Goal: Task Accomplishment & Management: Use online tool/utility

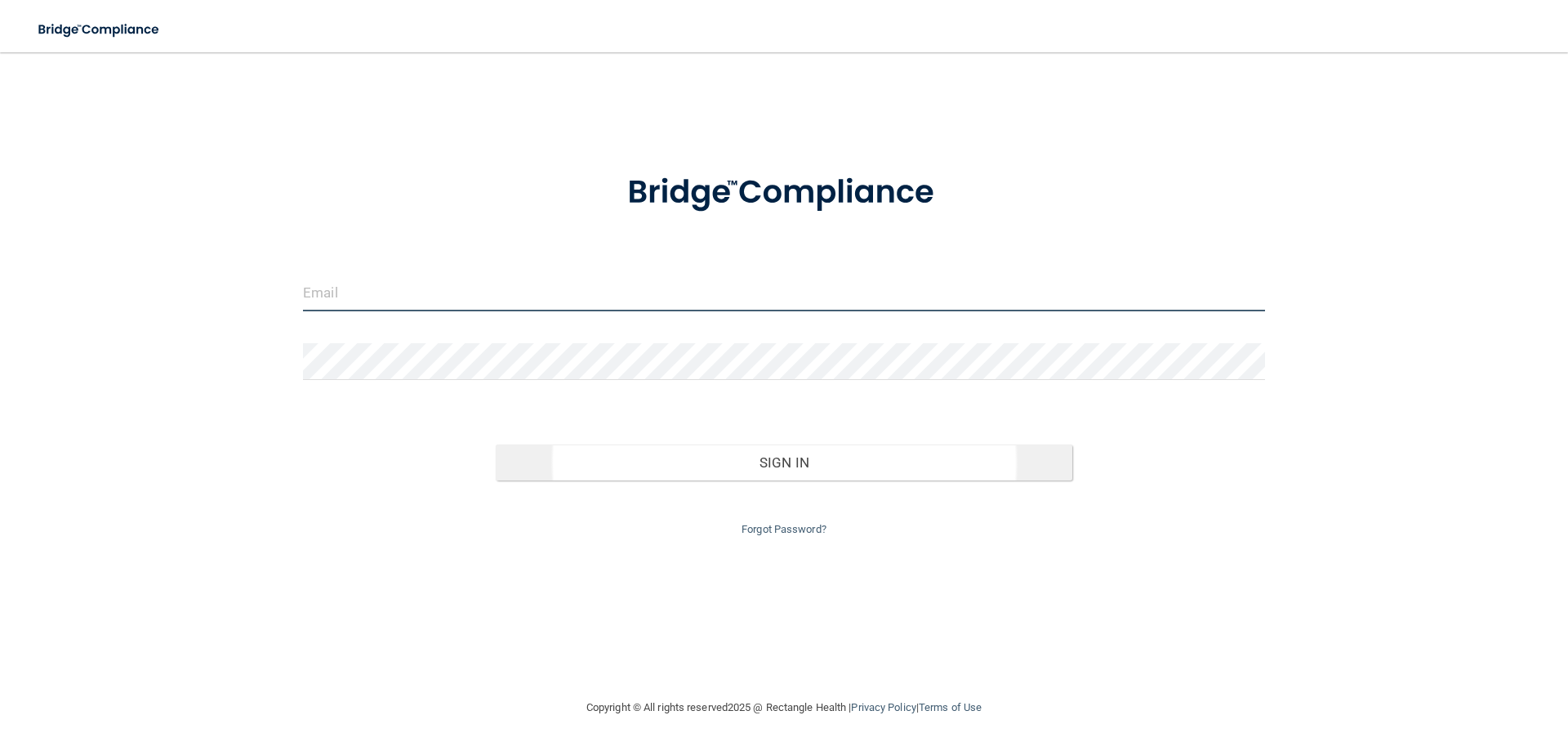
type input "[PERSON_NAME][EMAIL_ADDRESS][PERSON_NAME][DOMAIN_NAME]"
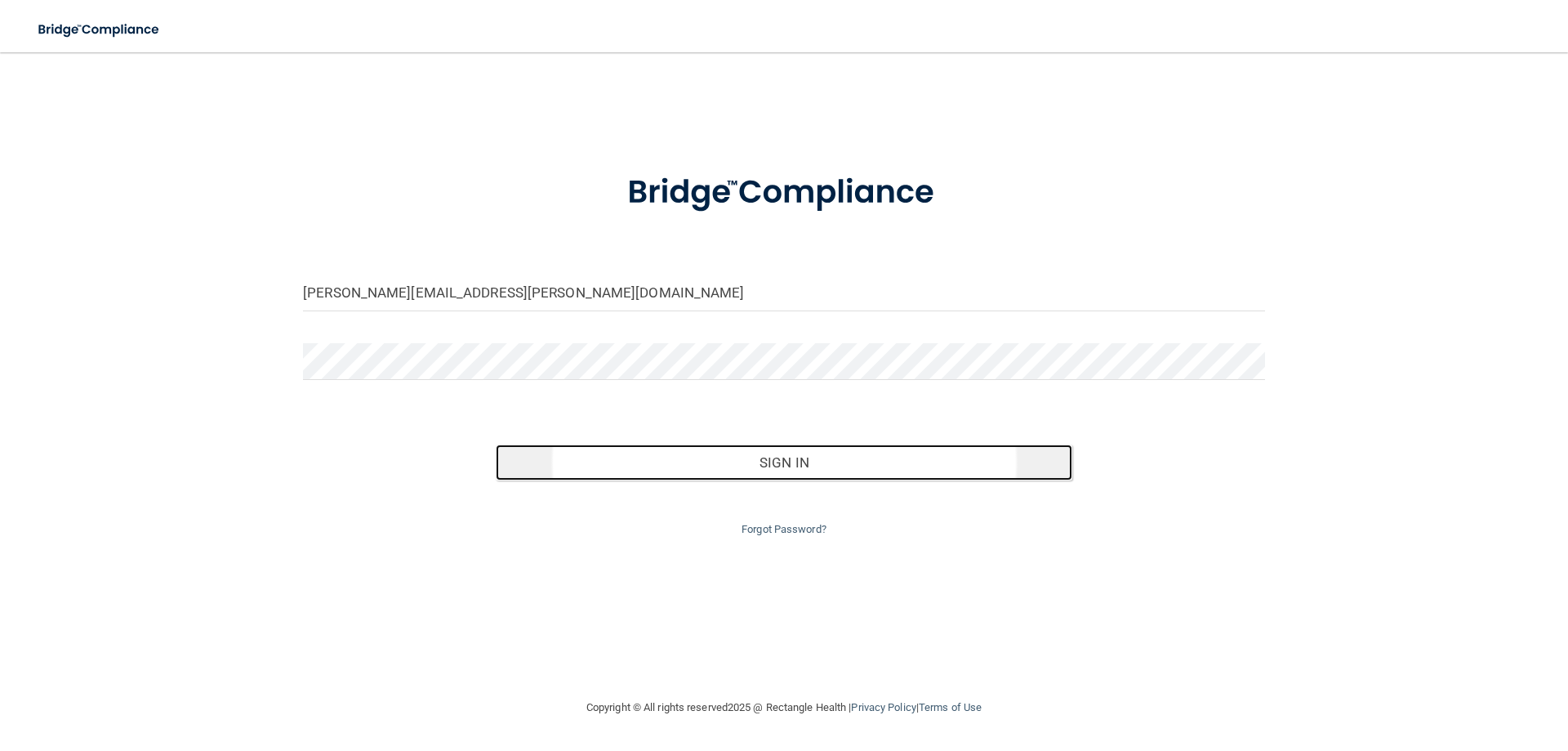
click at [724, 454] on button "Sign In" at bounding box center [784, 463] width 578 height 36
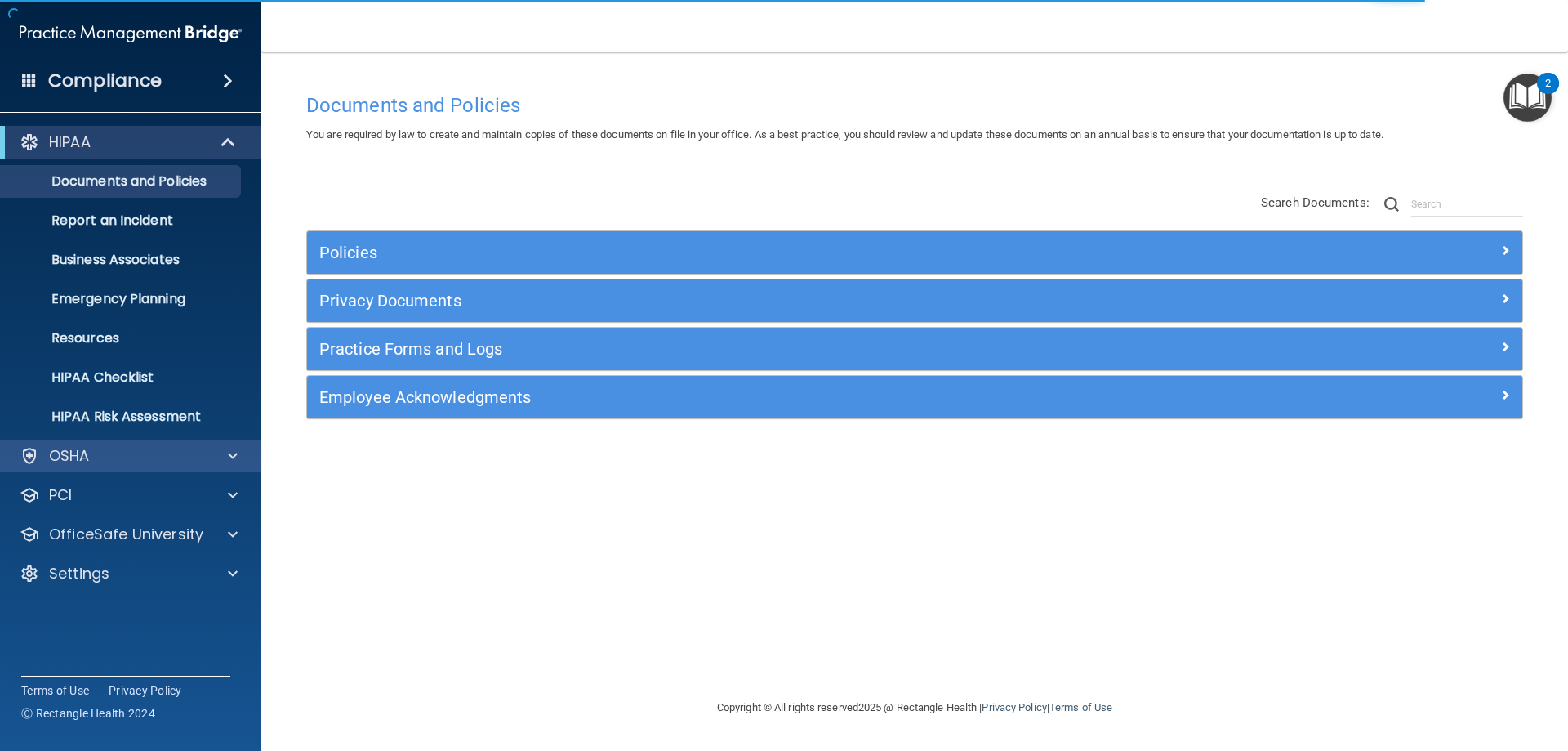
click at [145, 468] on div "OSHA" at bounding box center [131, 456] width 262 height 33
click at [234, 453] on span at bounding box center [233, 456] width 10 height 20
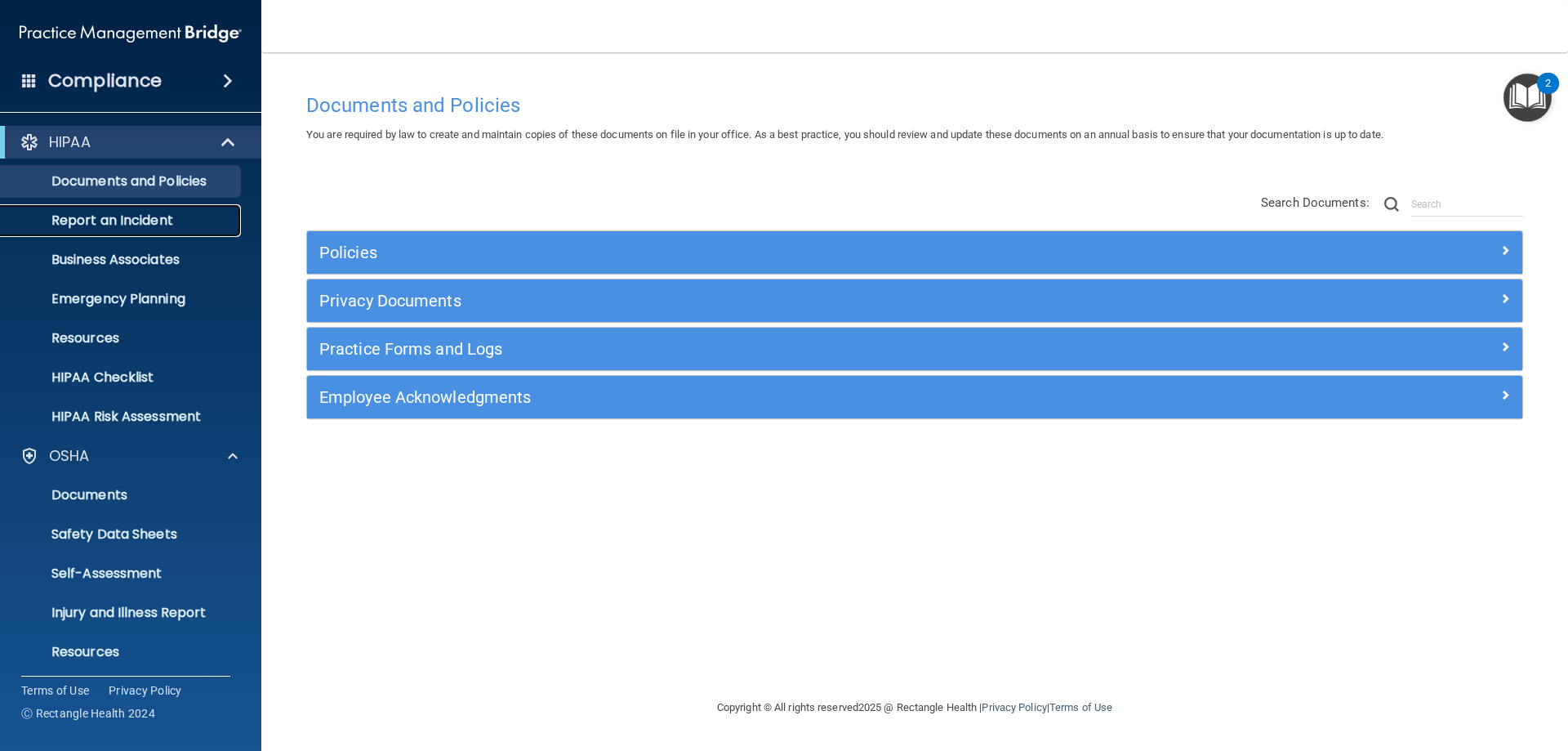
click at [98, 216] on p "Report an Incident" at bounding box center [122, 221] width 223 height 17
